Goal: Check status: Check status

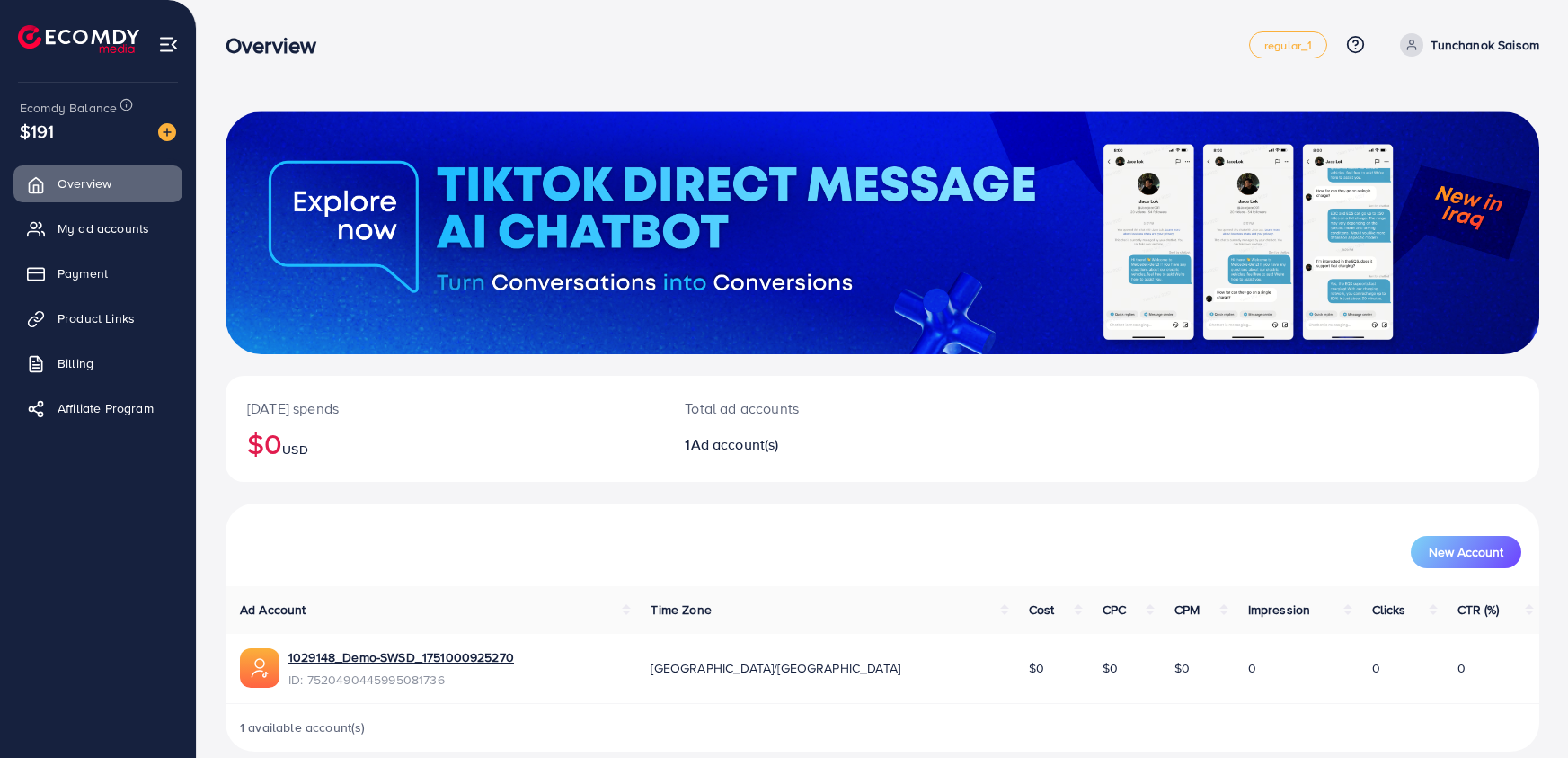
drag, startPoint x: 72, startPoint y: 144, endPoint x: 21, endPoint y: 126, distance: 54.1
click at [22, 127] on div "Ecomdy Balance $191" at bounding box center [98, 121] width 167 height 76
click at [19, 121] on span "$191" at bounding box center [37, 131] width 35 height 26
drag, startPoint x: 37, startPoint y: 104, endPoint x: 80, endPoint y: 130, distance: 50.2
click at [80, 136] on div "Ecomdy Balance $191" at bounding box center [98, 121] width 167 height 76
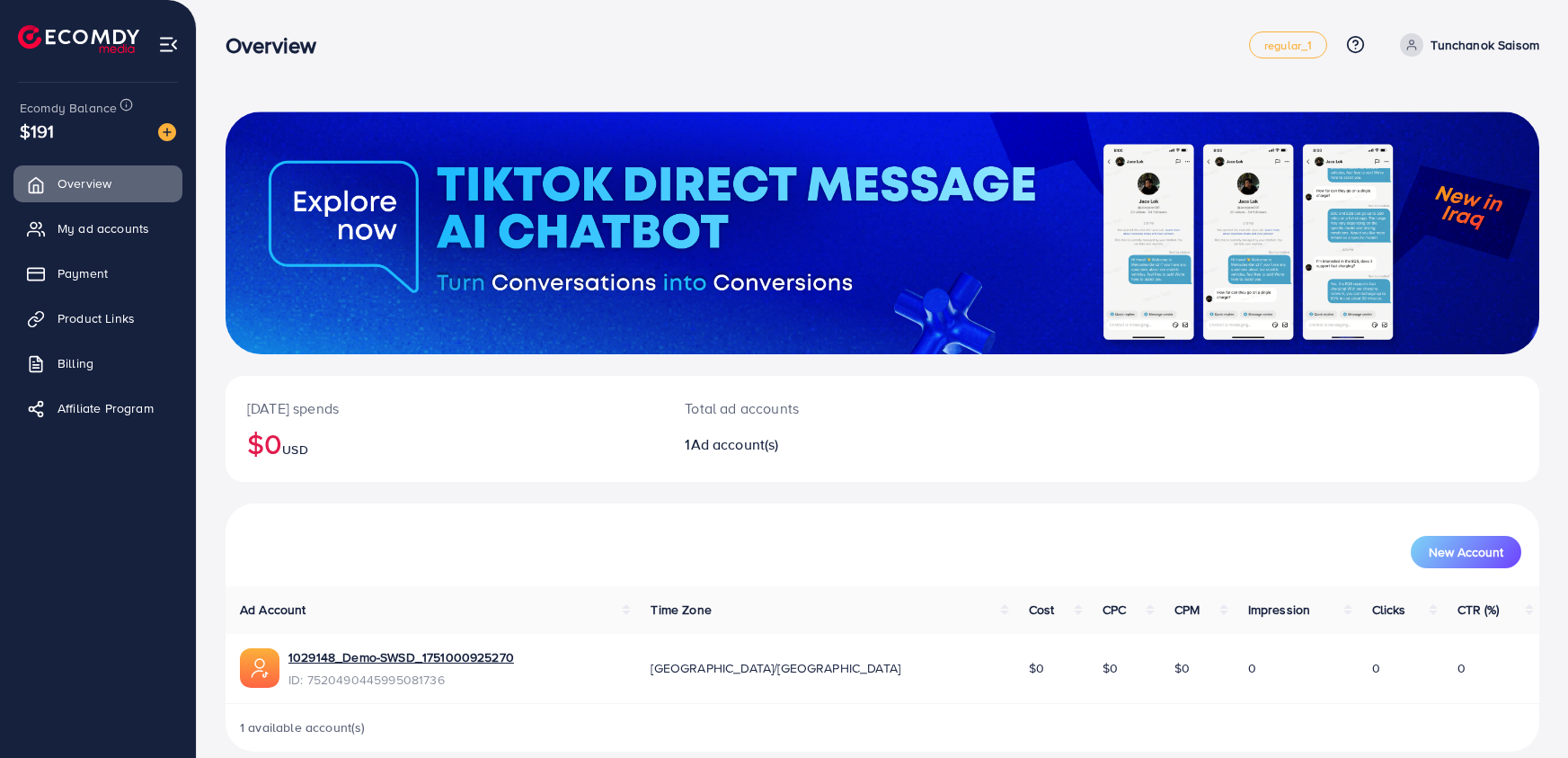
drag, startPoint x: 70, startPoint y: 140, endPoint x: 23, endPoint y: 114, distance: 53.7
click at [23, 114] on div "Ecomdy Balance $191" at bounding box center [98, 121] width 167 height 76
drag, startPoint x: 86, startPoint y: 129, endPoint x: 20, endPoint y: 103, distance: 70.9
click at [20, 103] on div "Ecomdy Balance $191" at bounding box center [98, 121] width 167 height 76
drag, startPoint x: 85, startPoint y: 131, endPoint x: 23, endPoint y: 106, distance: 66.9
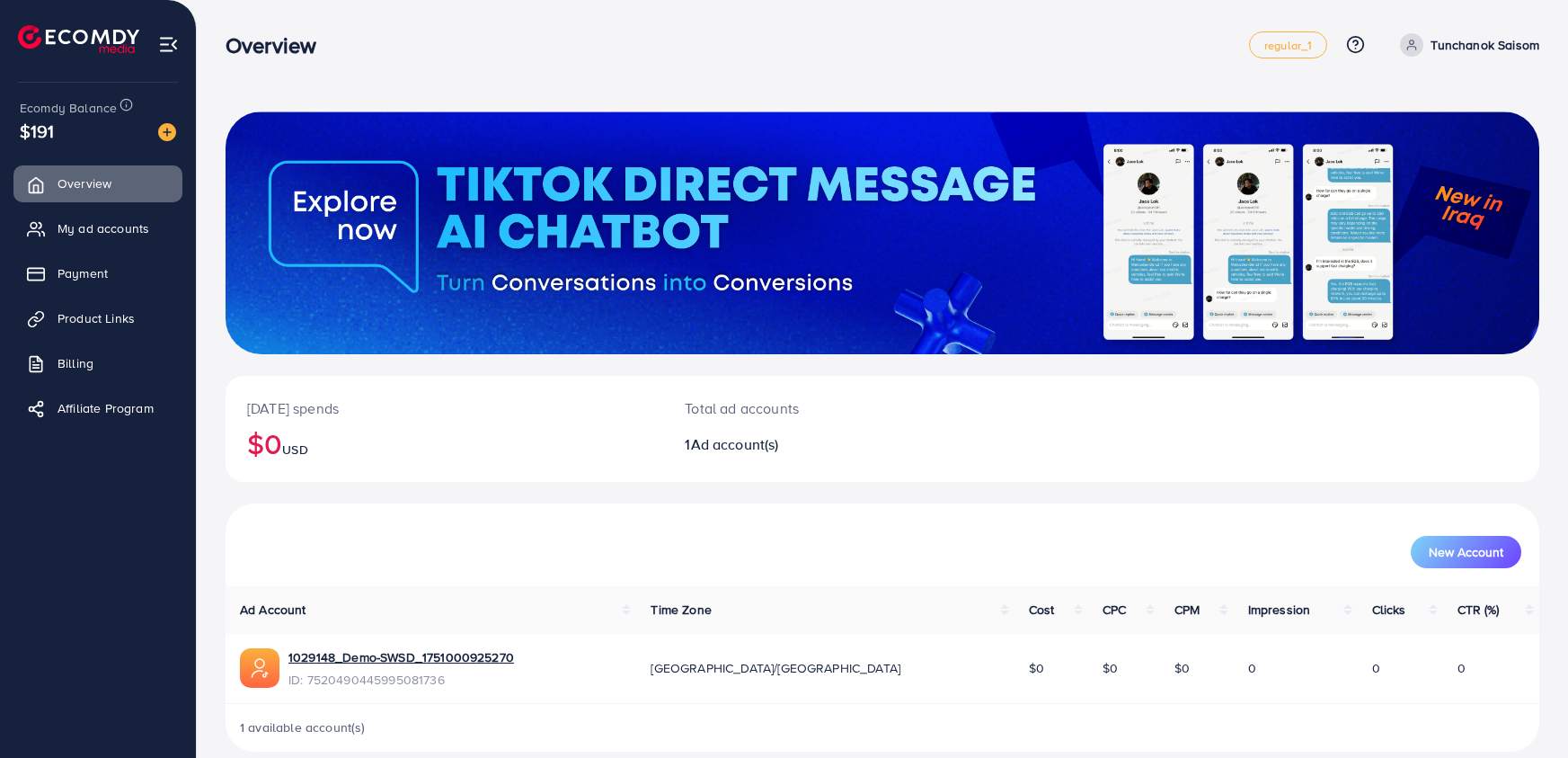
click at [23, 106] on div "Ecomdy Balance $191" at bounding box center [98, 121] width 167 height 76
